Goal: Task Accomplishment & Management: Complete application form

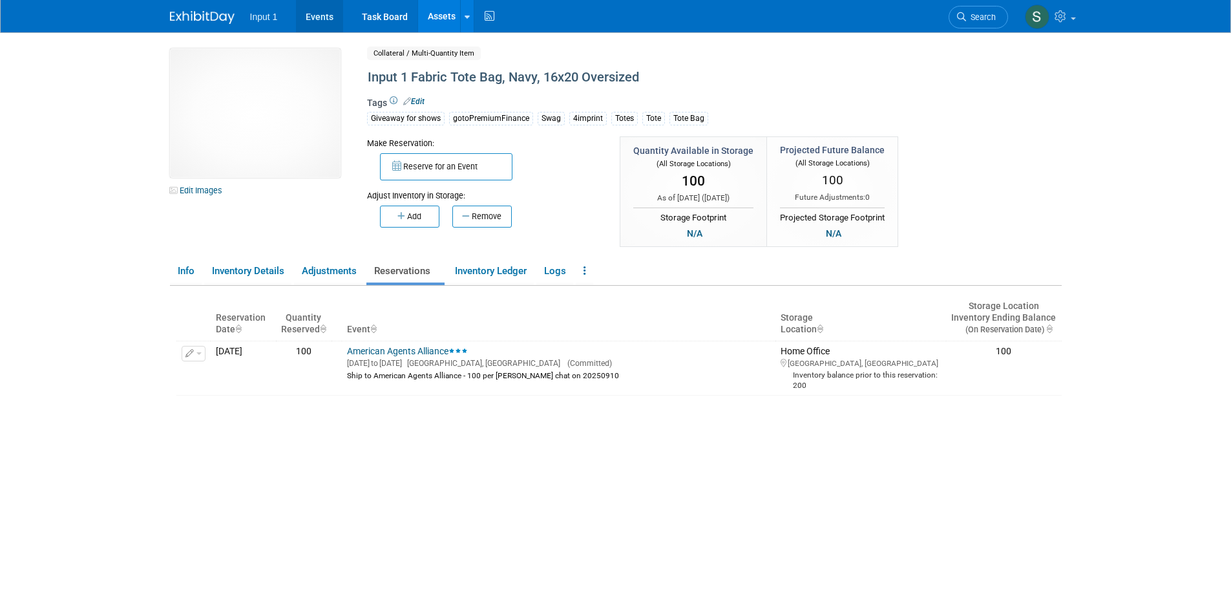
click at [326, 17] on link "Events" at bounding box center [319, 16] width 47 height 32
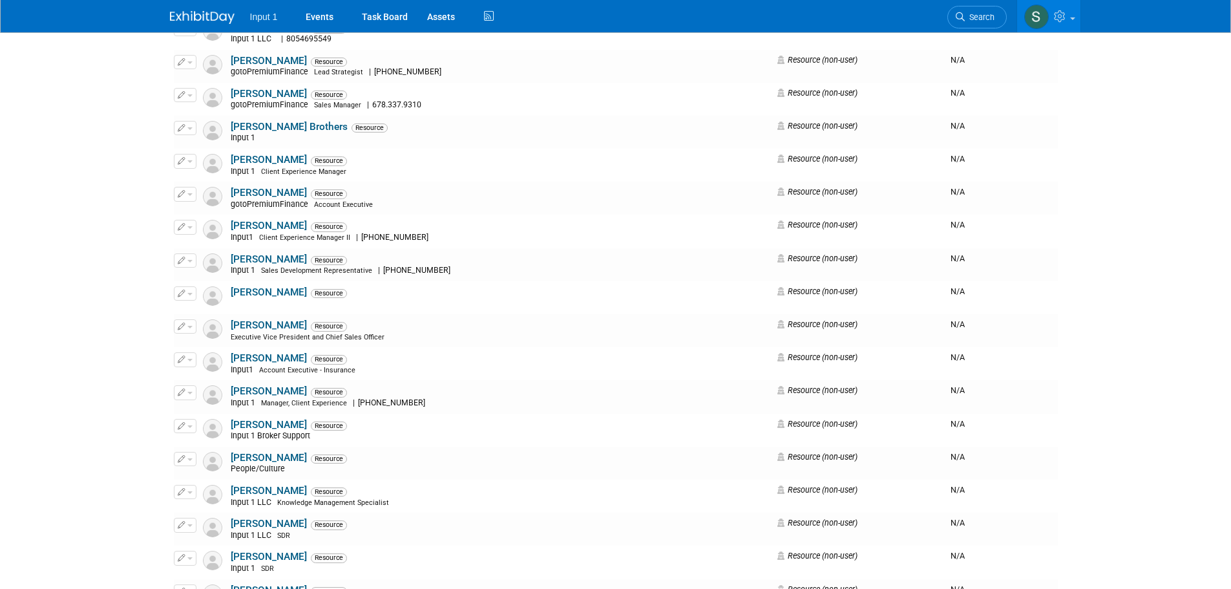
scroll to position [129, 0]
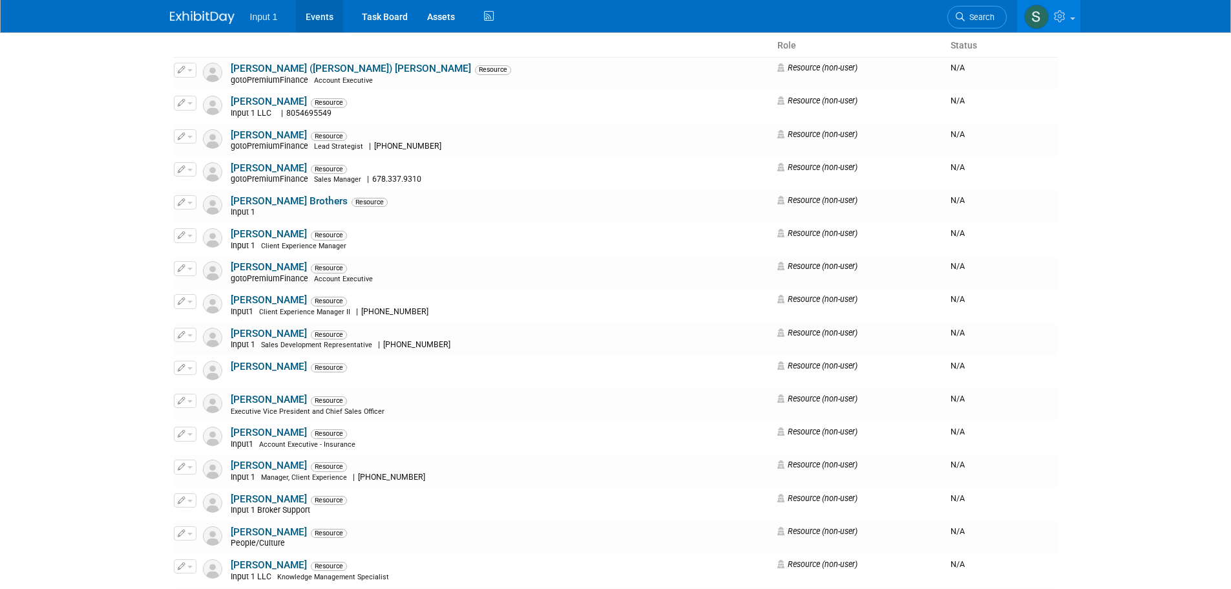
click at [325, 21] on link "Events" at bounding box center [319, 16] width 47 height 32
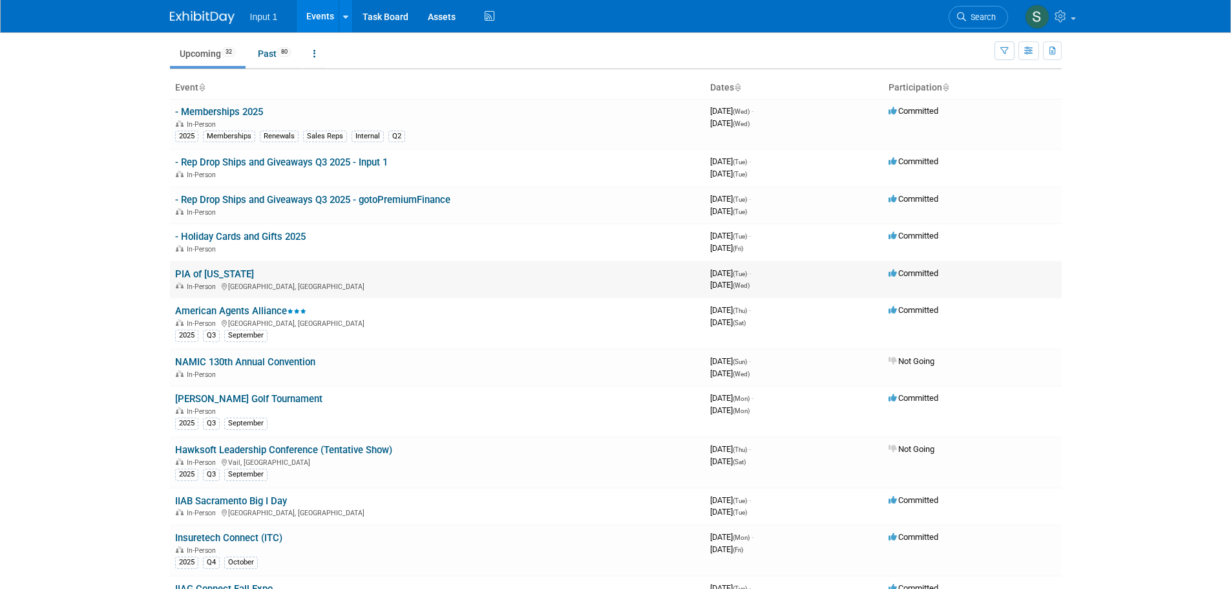
scroll to position [65, 0]
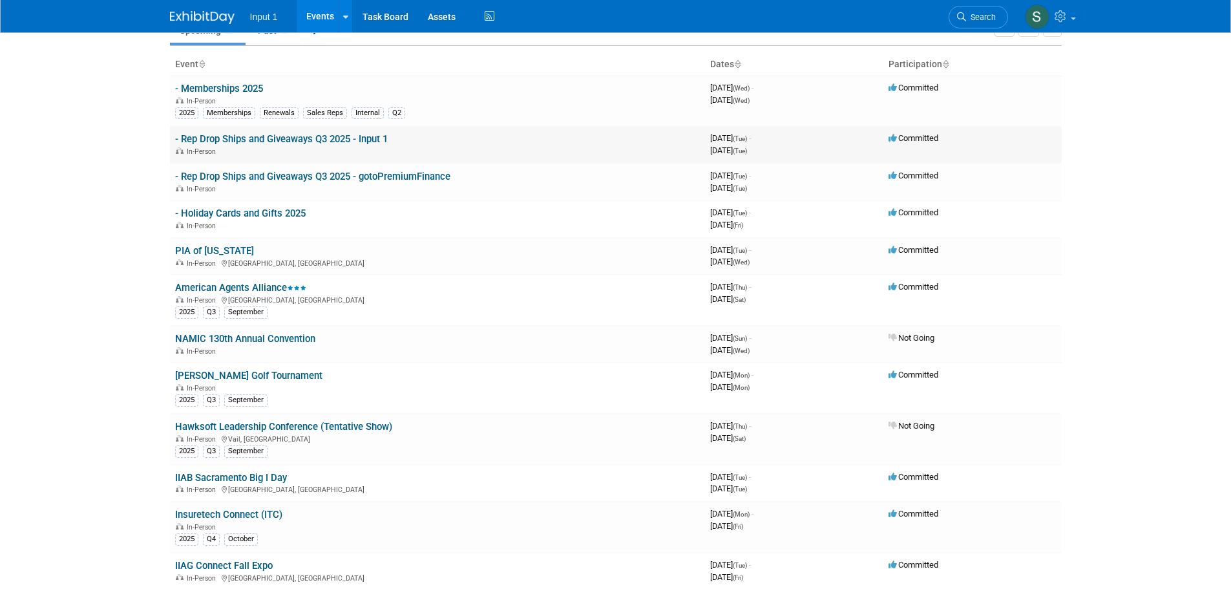
click at [325, 143] on link "- Rep Drop Ships and Giveaways Q3 2025 - Input 1" at bounding box center [281, 139] width 213 height 12
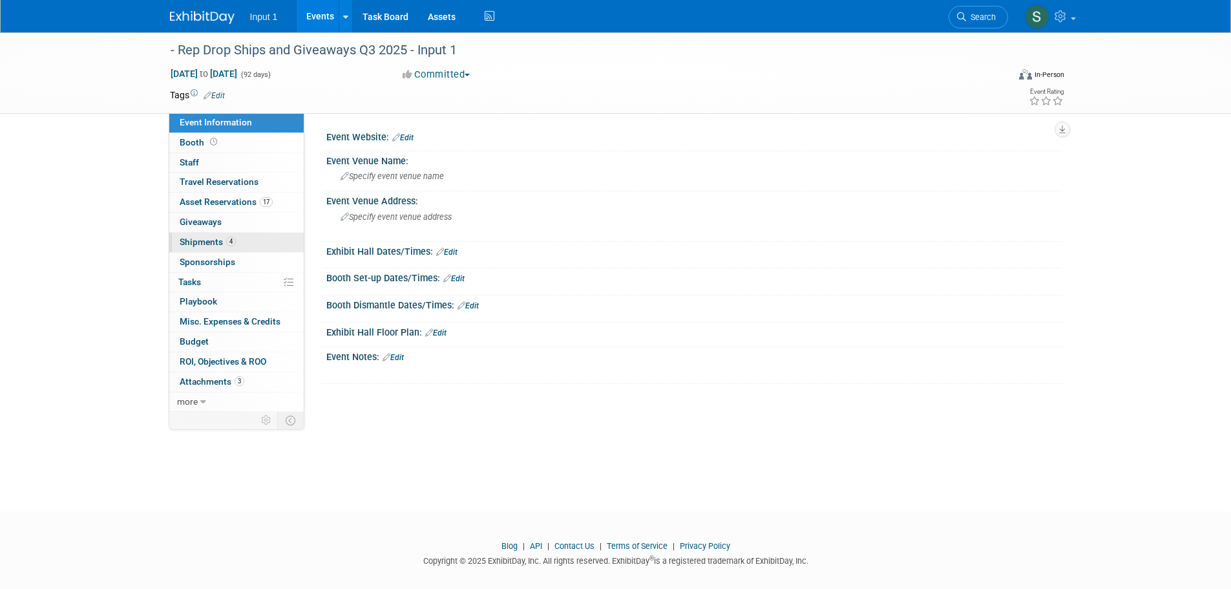
click at [189, 242] on span "Shipments 4" at bounding box center [208, 242] width 56 height 10
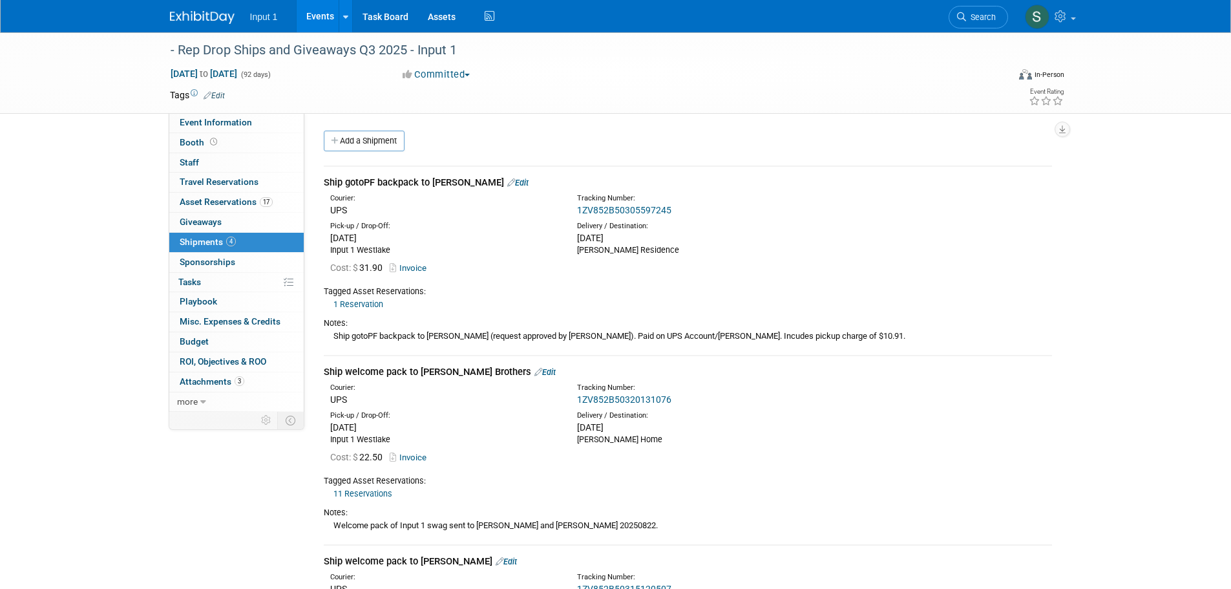
click at [374, 155] on div "Ship gotoPF backpack to Paul Greenhalgh Edit Courier: UPS 1ZV852B50305597245 Co…" at bounding box center [688, 541] width 748 height 773
click at [374, 138] on link "Add a Shipment" at bounding box center [364, 141] width 81 height 21
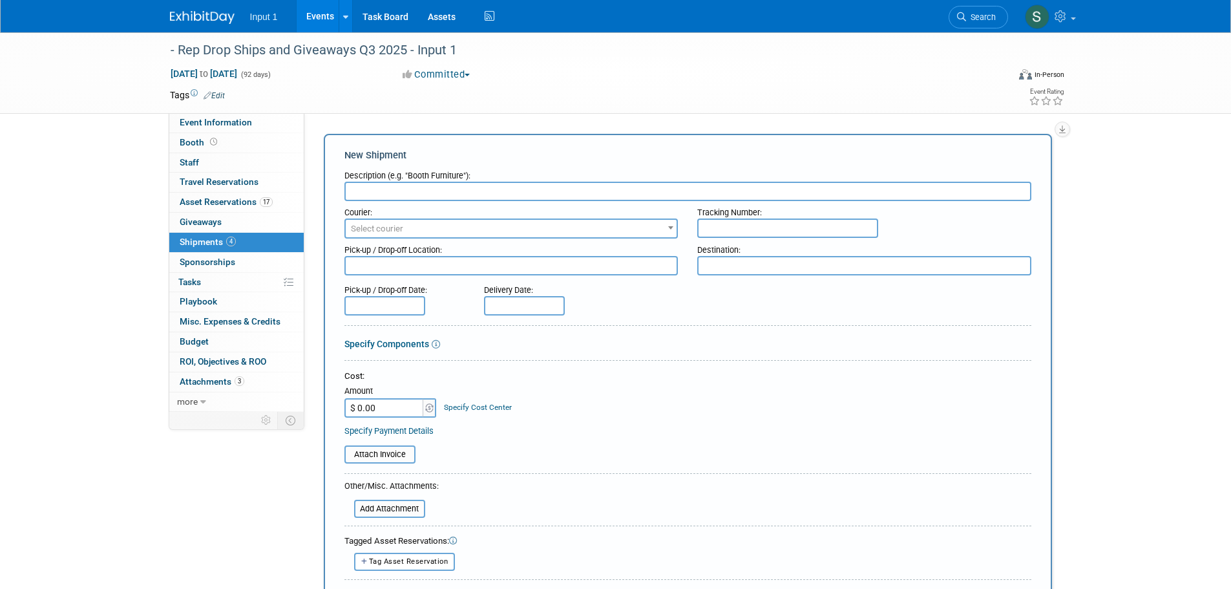
click at [701, 227] on input "text" at bounding box center [788, 228] width 181 height 19
paste input "1ZV852B50306826530"
type input "1ZV852B50306826530"
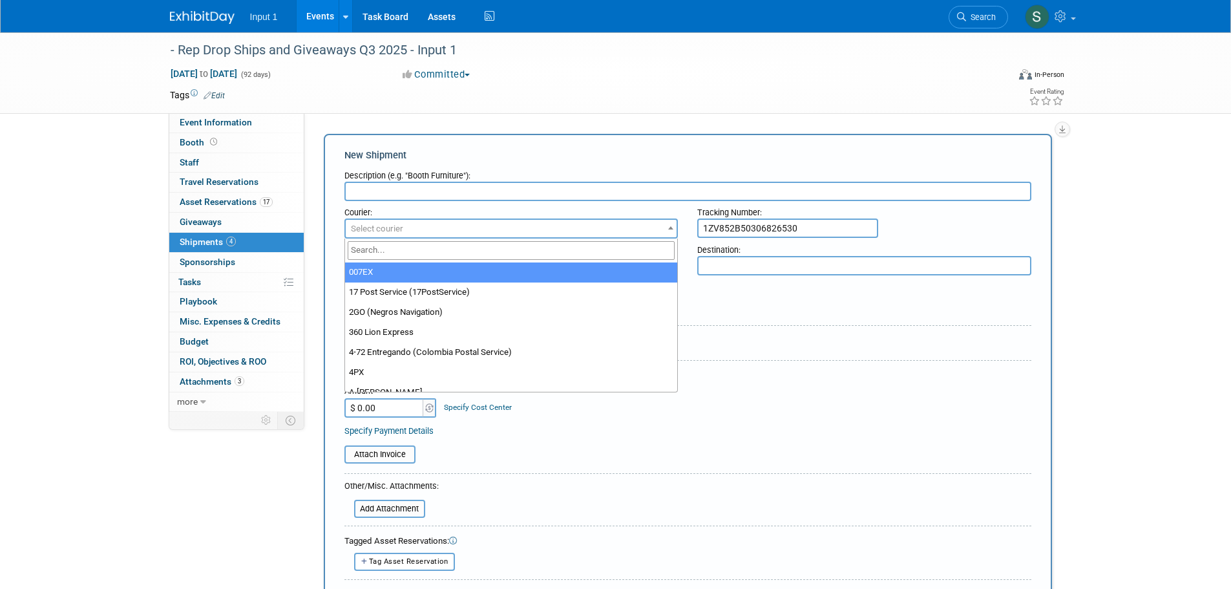
click at [376, 234] on span "Select courier" at bounding box center [512, 229] width 332 height 18
click at [372, 251] on input "search" at bounding box center [512, 250] width 328 height 19
type input "ups"
drag, startPoint x: 436, startPoint y: 273, endPoint x: 434, endPoint y: 259, distance: 13.6
select select "508"
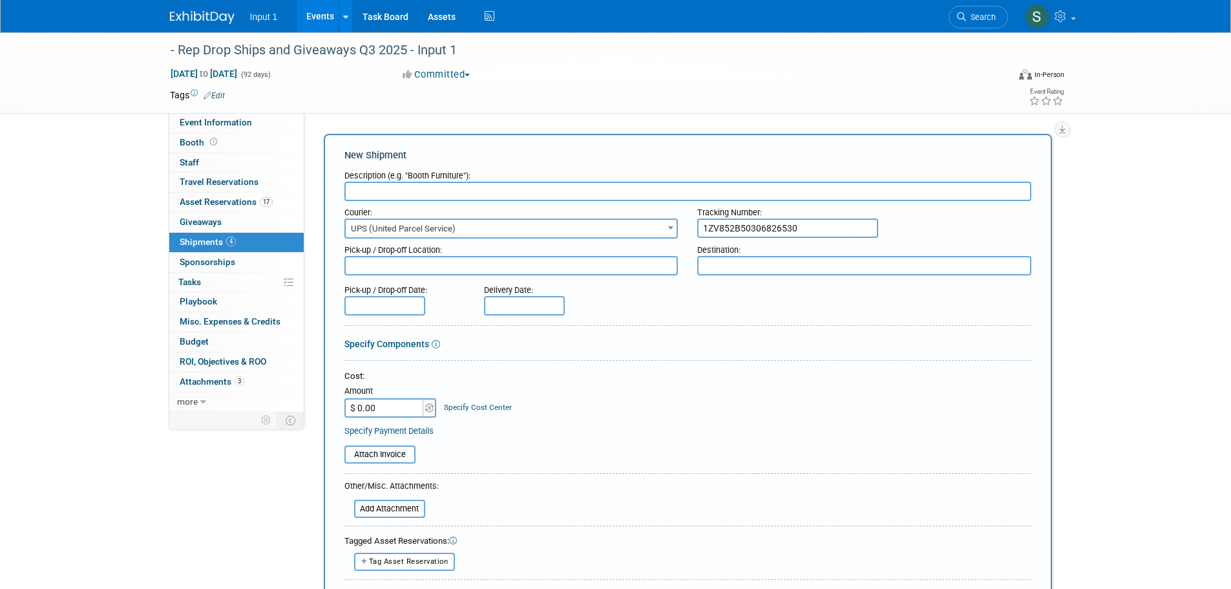
click at [385, 188] on input "text" at bounding box center [688, 191] width 687 height 19
click at [354, 192] on input "ship coffee warmer and candy bar to Marinelle" at bounding box center [688, 191] width 687 height 19
type input "Ship coffee warmer and candy bar to Marinelle"
click at [389, 272] on textarea at bounding box center [512, 265] width 334 height 19
type textarea "Input 1 Westlake"
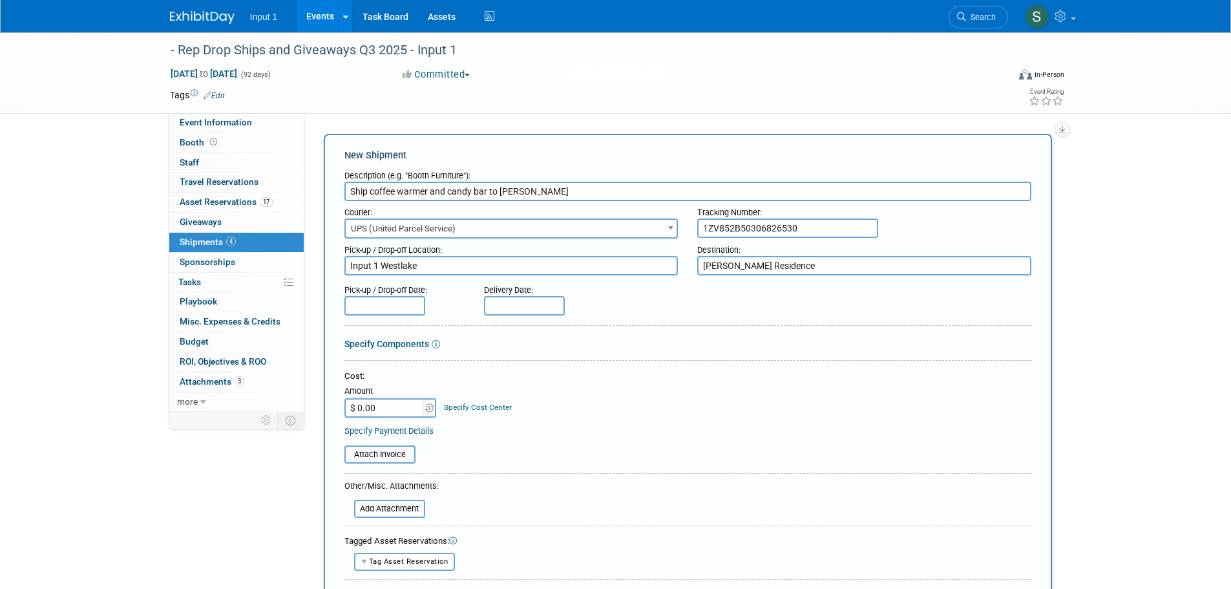
type textarea "Marinelle Residence"
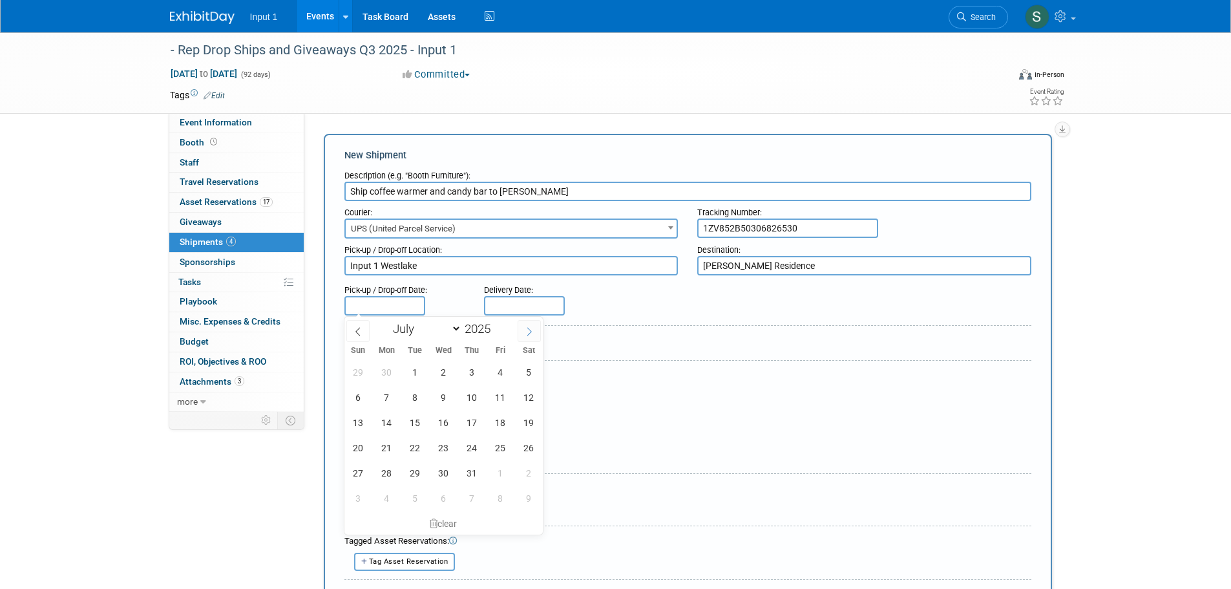
click at [525, 329] on icon at bounding box center [529, 331] width 9 height 9
click at [526, 329] on icon at bounding box center [529, 331] width 9 height 9
click at [357, 328] on icon at bounding box center [358, 331] width 9 height 9
select select "8"
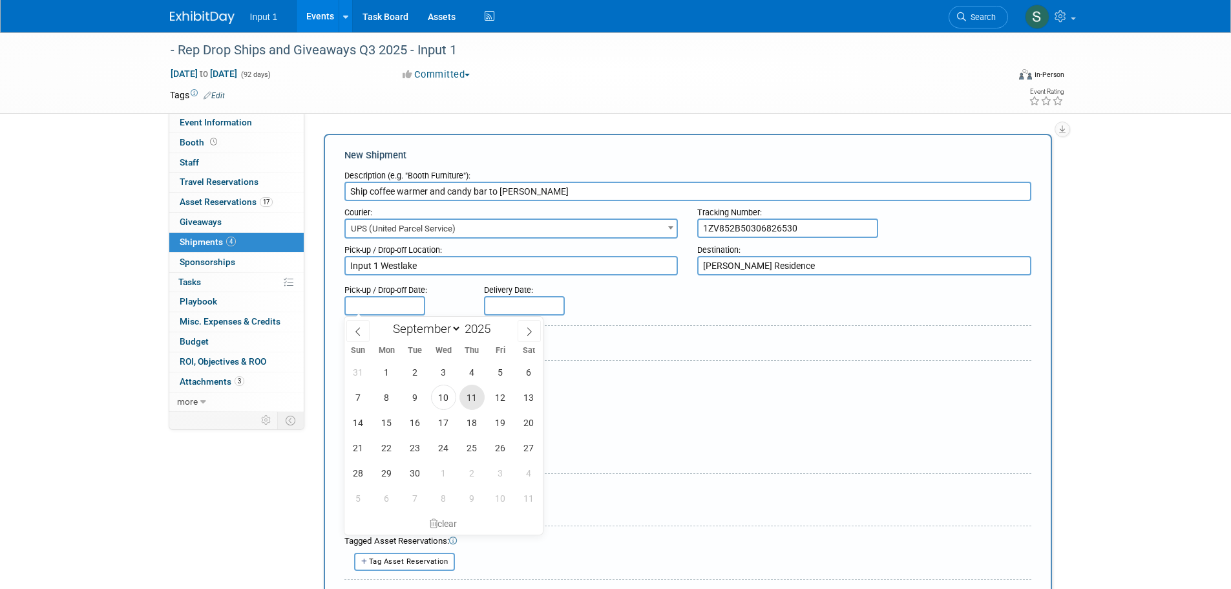
click at [471, 398] on span "11" at bounding box center [472, 397] width 25 height 25
type input "Sep 11, 2025"
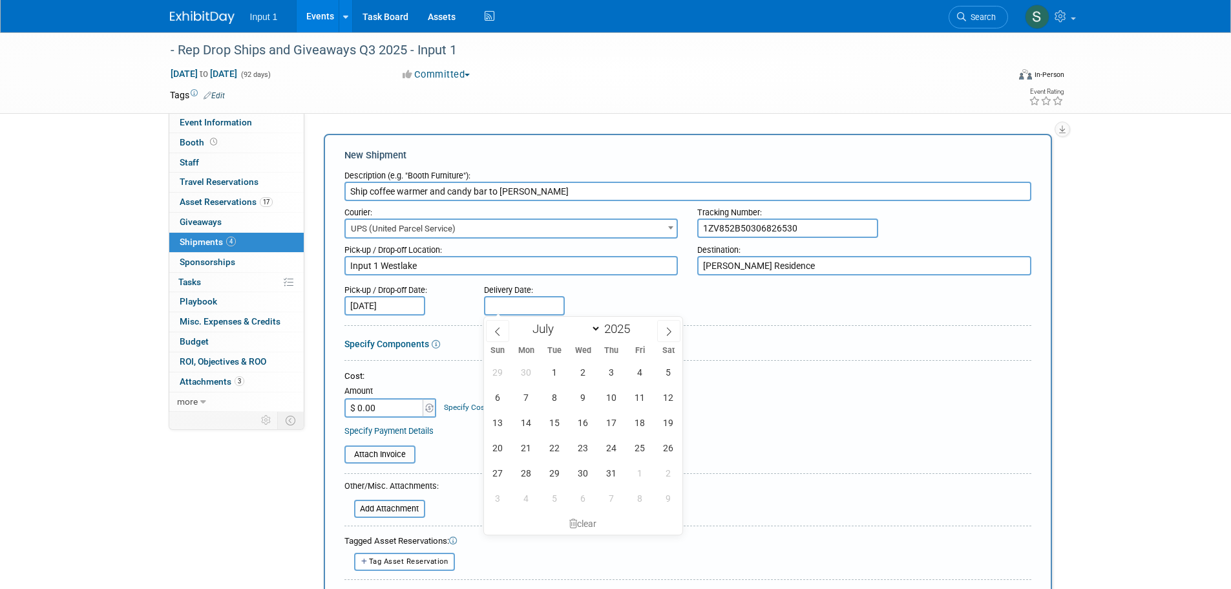
click at [504, 303] on input "text" at bounding box center [524, 305] width 81 height 19
click at [670, 333] on icon at bounding box center [669, 331] width 9 height 9
select select "8"
click at [522, 421] on span "15" at bounding box center [526, 422] width 25 height 25
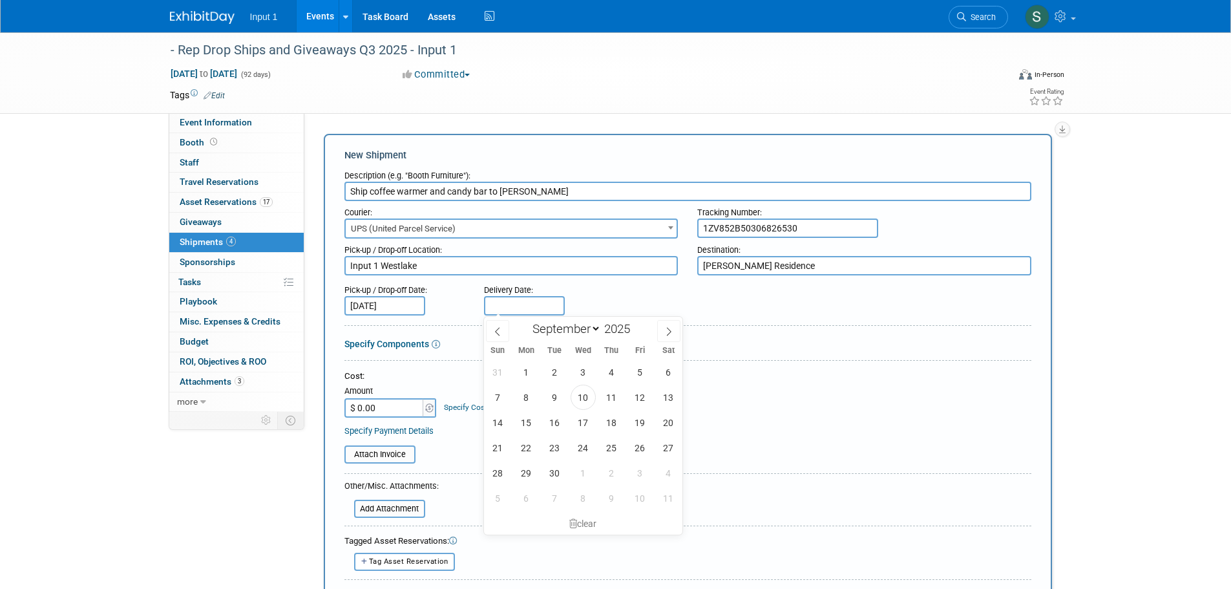
type input "Sep 15, 2025"
click at [656, 417] on div "Cost: Amount $ 0.00 Specify Cost Center Cost Center -- Not Specified --" at bounding box center [688, 393] width 687 height 47
click at [399, 401] on input "$ 0.00" at bounding box center [385, 407] width 81 height 19
type input "$ 28.96"
click at [383, 451] on input "file" at bounding box center [338, 455] width 154 height 16
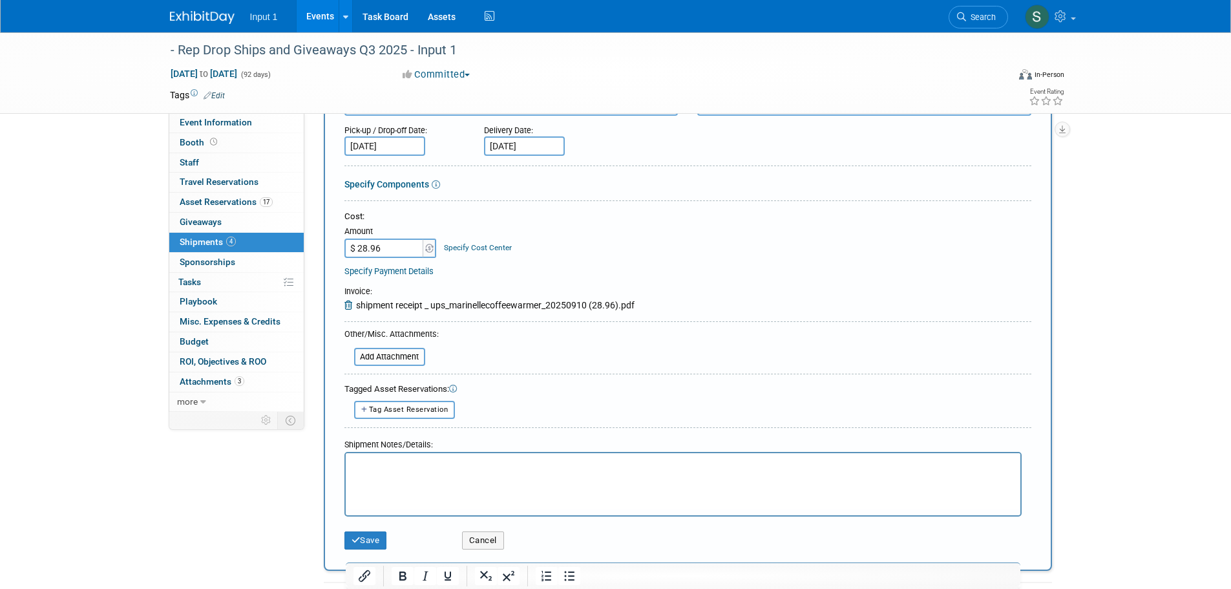
scroll to position [194, 0]
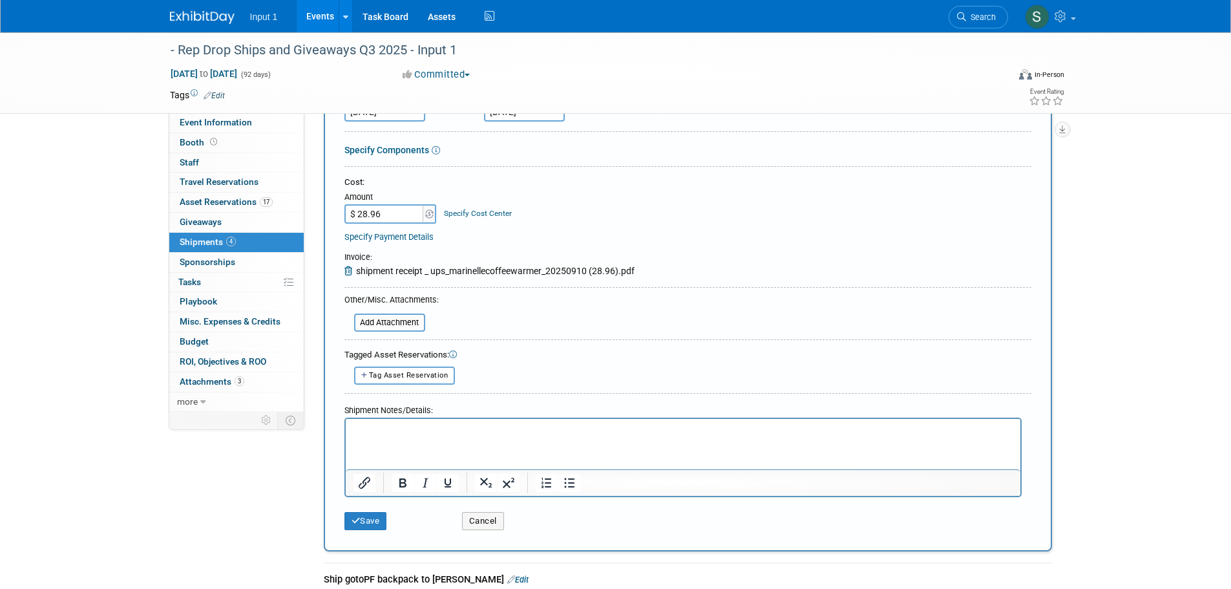
click at [400, 434] on p "Rich Text Area. Press ALT-0 for help." at bounding box center [683, 429] width 660 height 13
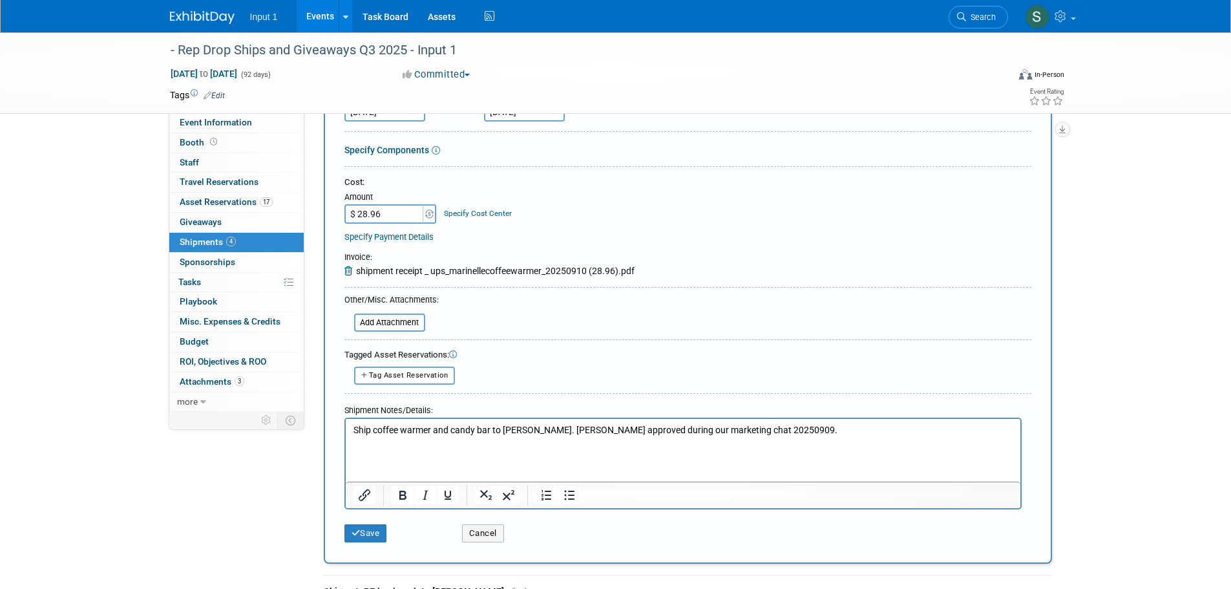
click at [691, 427] on p "Ship coffee warmer and candy bar to Marinelle. Rene approved during our marketi…" at bounding box center [683, 429] width 660 height 13
click at [363, 537] on button "Save" at bounding box center [366, 533] width 43 height 18
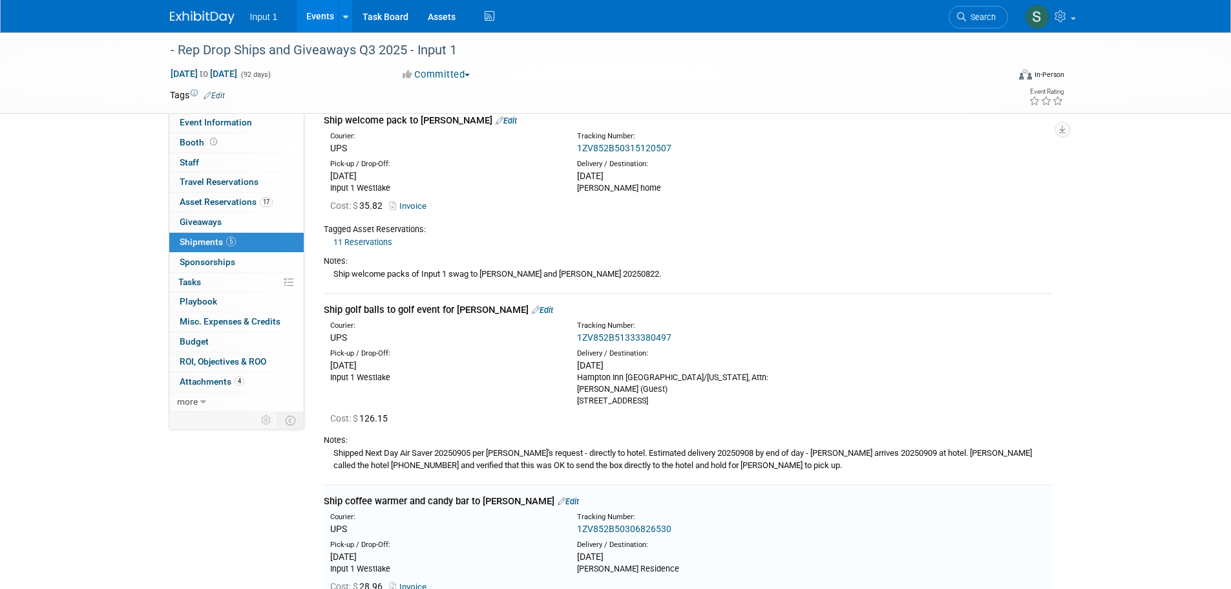
scroll to position [620, 0]
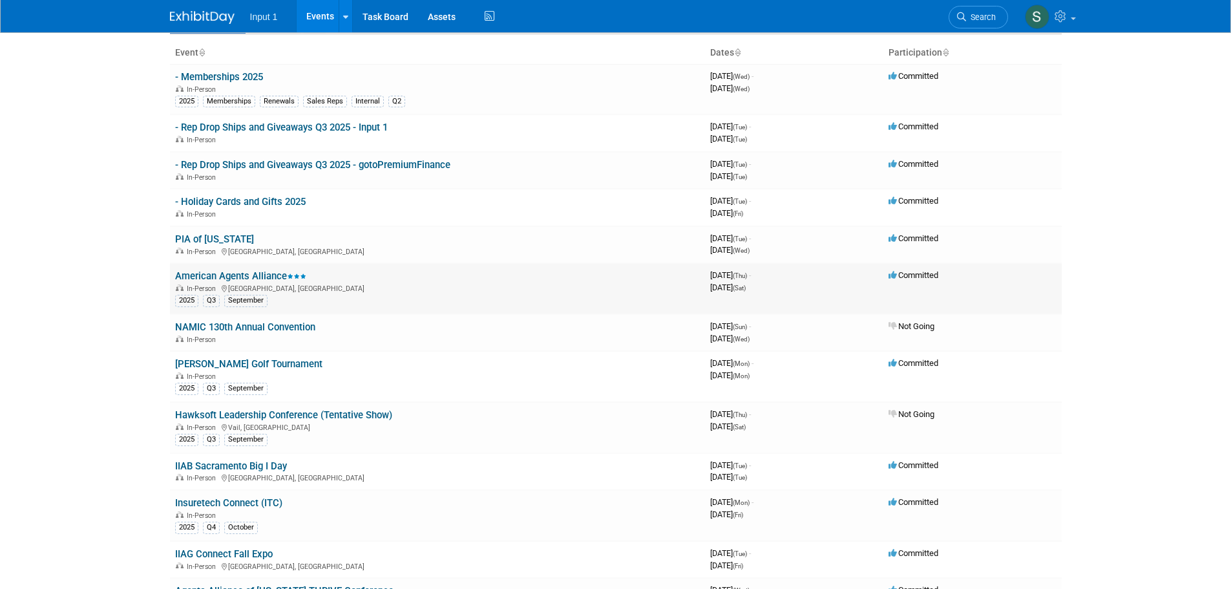
scroll to position [323, 0]
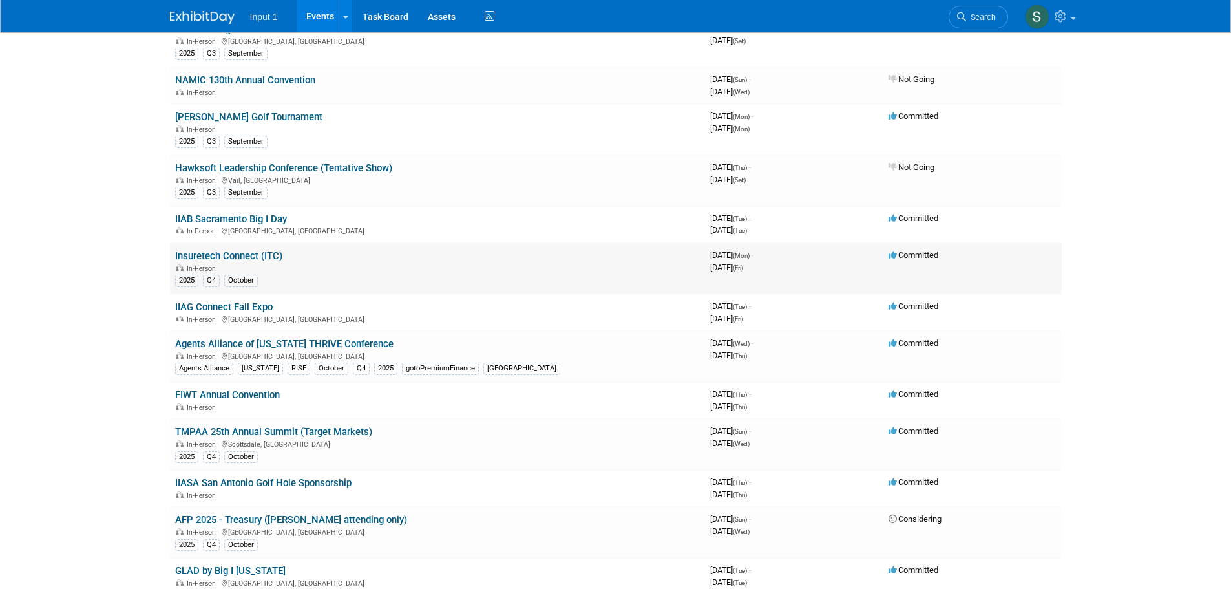
click at [225, 253] on link "Insuretech Connect (ITC)" at bounding box center [228, 256] width 107 height 12
